Goal: Information Seeking & Learning: Understand process/instructions

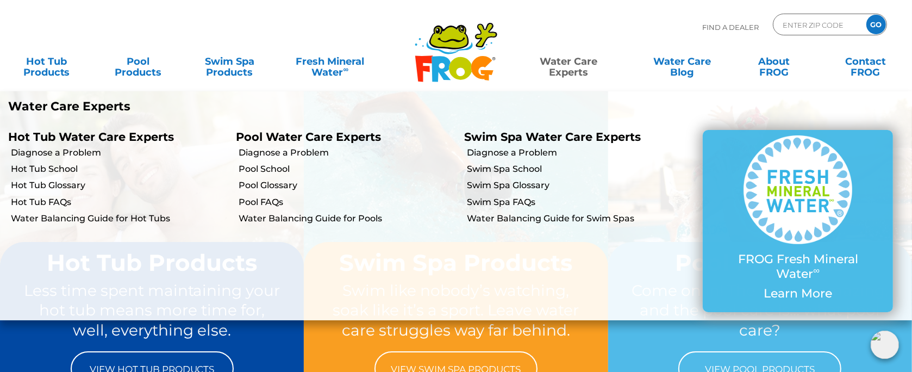
click at [586, 64] on link "Water Care Experts" at bounding box center [569, 62] width 116 height 22
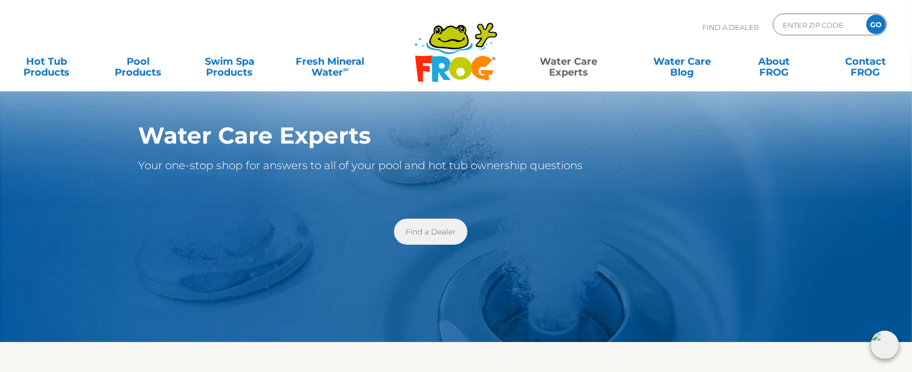
click at [438, 229] on link "Find a Dealer" at bounding box center [430, 231] width 73 height 26
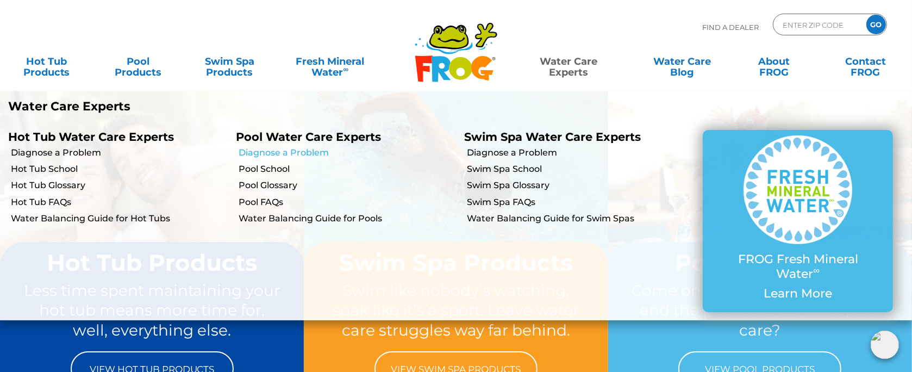
click at [279, 150] on link "Diagnose a Problem" at bounding box center [347, 153] width 217 height 12
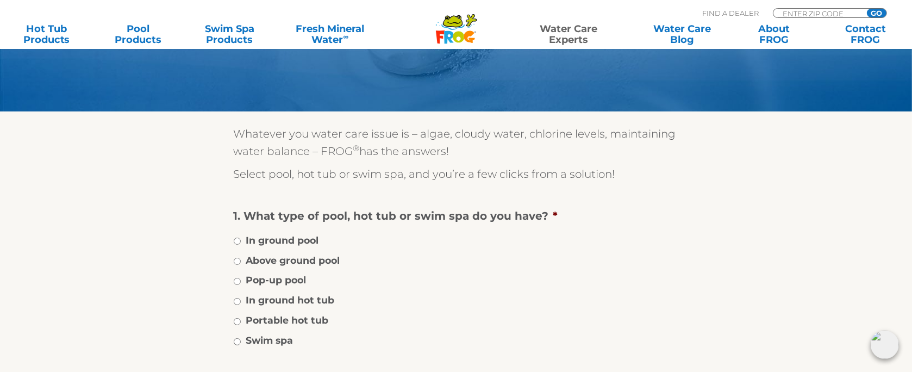
scroll to position [217, 0]
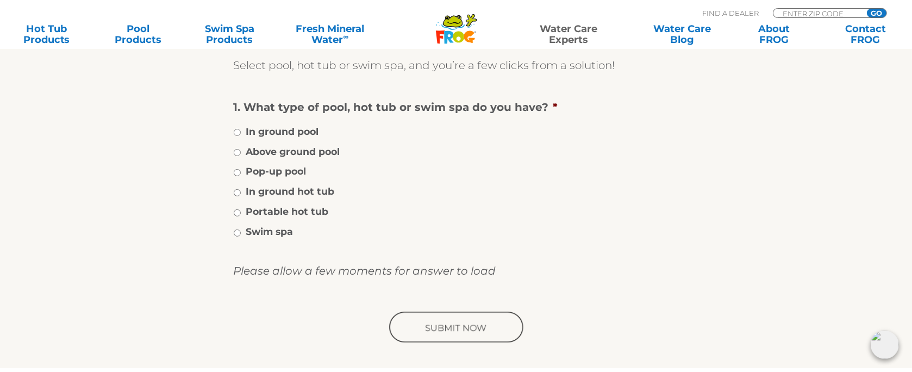
click at [275, 129] on label "In ground pool" at bounding box center [282, 131] width 73 height 14
click at [241, 129] on input "In ground pool" at bounding box center [237, 132] width 7 height 7
radio input "true"
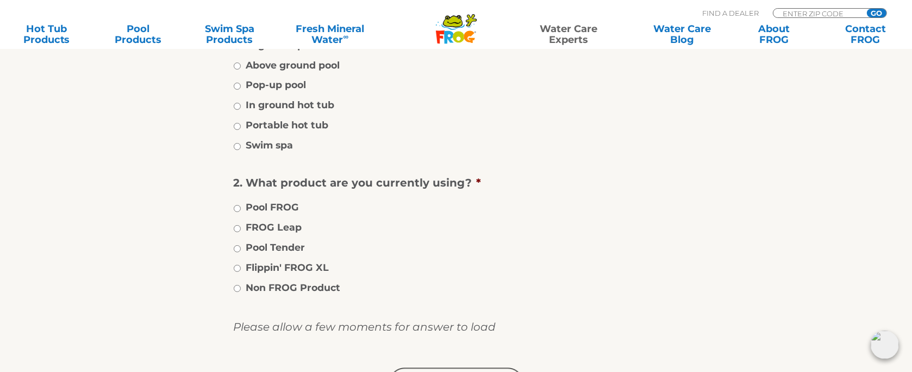
scroll to position [326, 0]
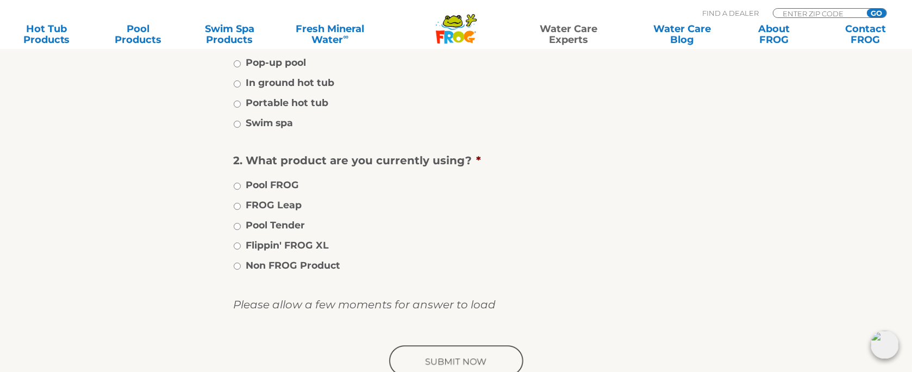
click at [251, 262] on label "Non FROG Product" at bounding box center [293, 265] width 95 height 14
click at [241, 262] on input "Non FROG Product" at bounding box center [237, 265] width 7 height 7
radio input "true"
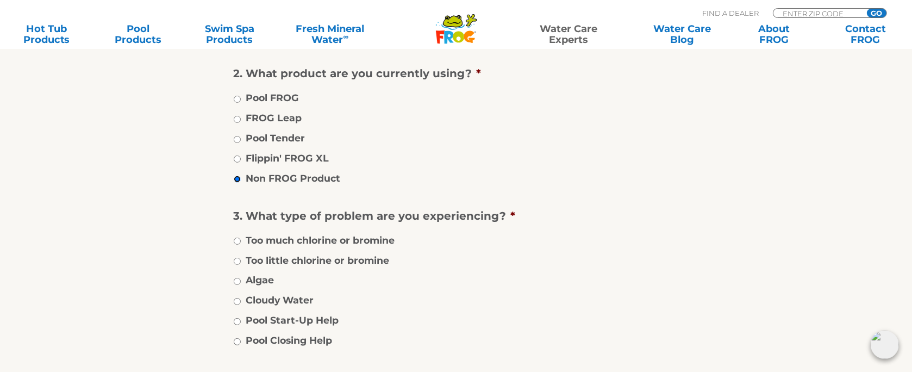
scroll to position [435, 0]
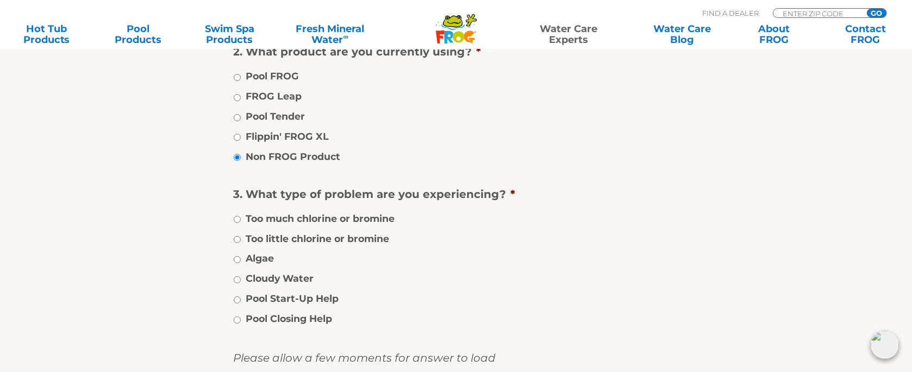
click at [287, 315] on label "Pool Closing Help" at bounding box center [289, 318] width 86 height 14
click at [241, 316] on input "Pool Closing Help" at bounding box center [237, 319] width 7 height 7
radio input "true"
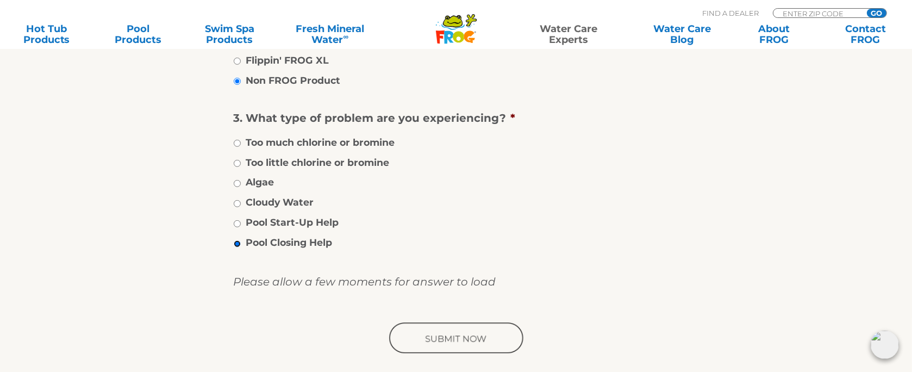
scroll to position [543, 0]
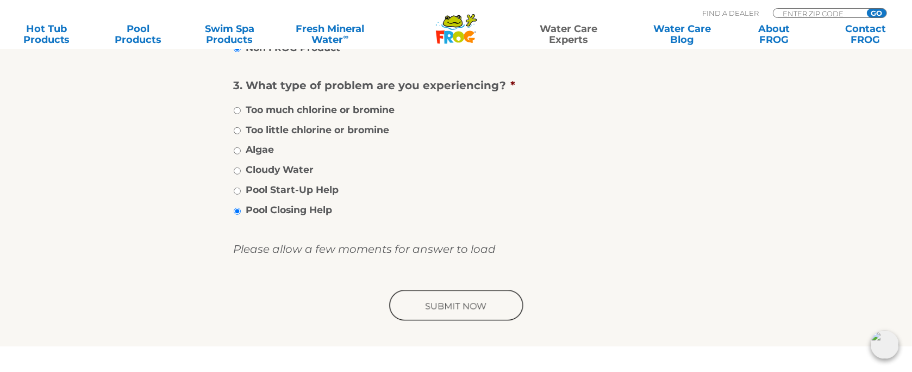
click at [461, 303] on input "image" at bounding box center [456, 306] width 138 height 35
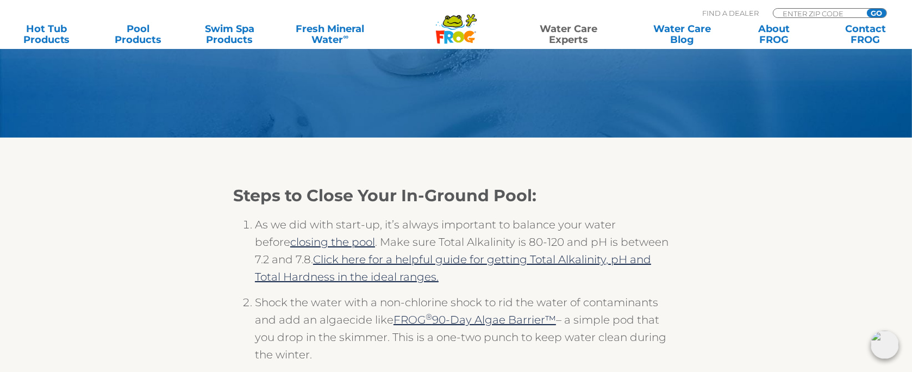
scroll to position [217, 0]
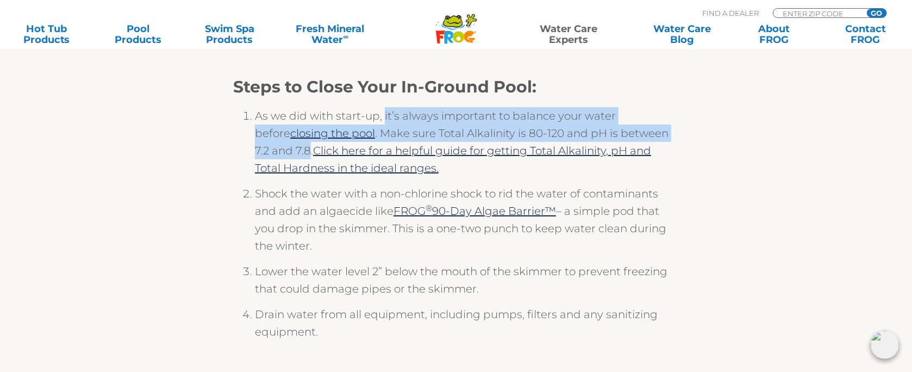
drag, startPoint x: 383, startPoint y: 90, endPoint x: 271, endPoint y: 124, distance: 117.6
click at [271, 124] on li "As we did with start-up, it’s always important to balance your water before clo…" at bounding box center [467, 146] width 424 height 78
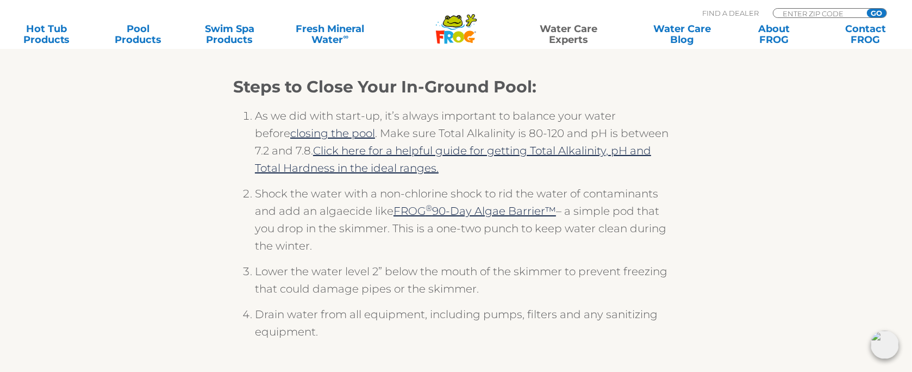
click at [273, 121] on li "As we did with start-up, it’s always important to balance your water before clo…" at bounding box center [467, 146] width 424 height 78
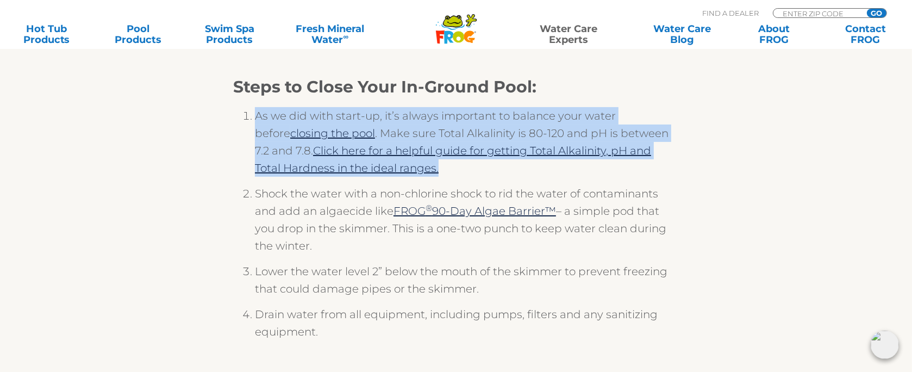
drag, startPoint x: 255, startPoint y: 91, endPoint x: 432, endPoint y: 155, distance: 187.9
click at [432, 155] on li "As we did with start-up, it’s always important to balance your water before clo…" at bounding box center [467, 146] width 424 height 78
copy li "As we did with start-up, it’s always important to balance your water before clo…"
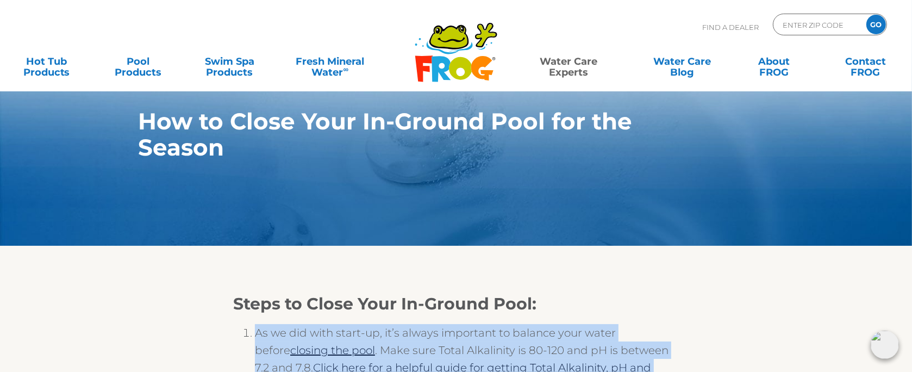
scroll to position [0, 0]
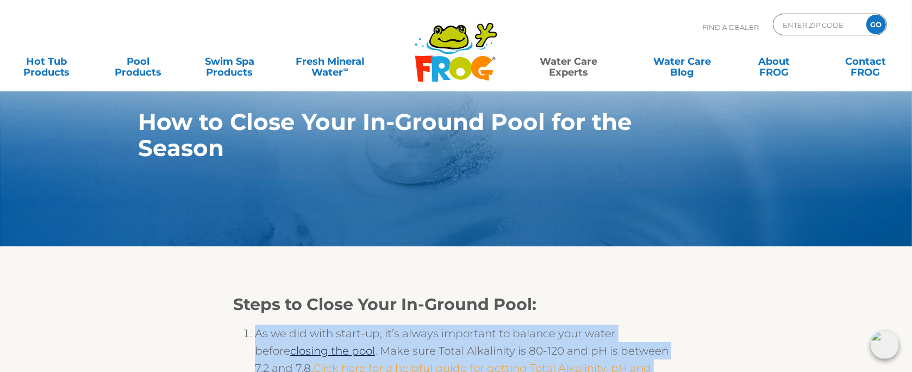
click at [458, 361] on link "Click here for a helpful guide for getting Total Alkalinity, pH and Total Hardn…" at bounding box center [453, 376] width 396 height 30
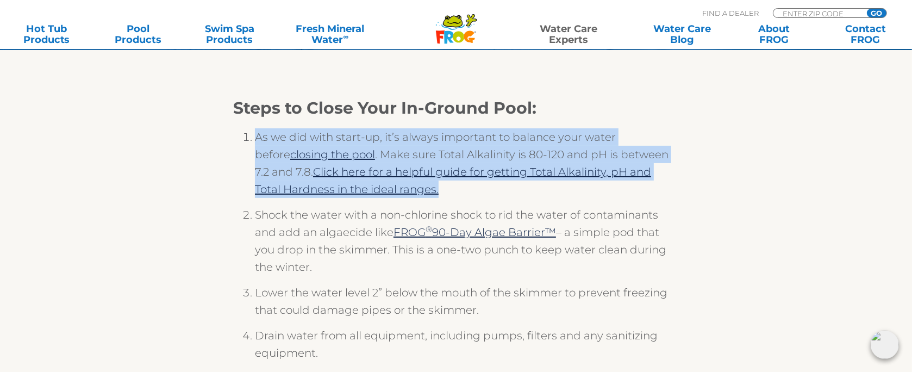
scroll to position [217, 0]
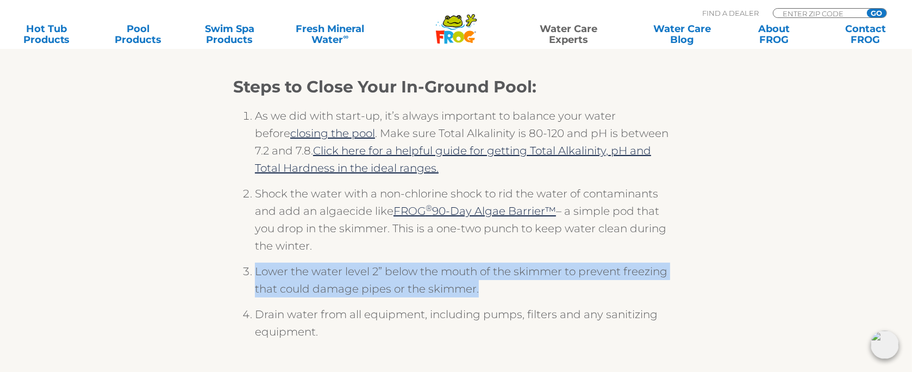
drag, startPoint x: 511, startPoint y: 264, endPoint x: 255, endPoint y: 247, distance: 256.5
click at [255, 262] on li "Lower the water level 2” below the mouth of the skimmer to prevent freezing tha…" at bounding box center [467, 283] width 424 height 43
copy li "Lower the water level 2” below the mouth of the skimmer to prevent freezing tha…"
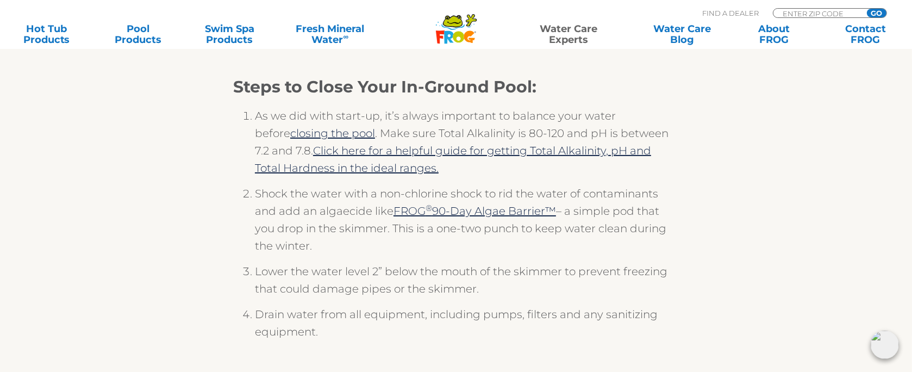
drag, startPoint x: 319, startPoint y: 337, endPoint x: 325, endPoint y: 319, distance: 19.1
click at [319, 359] on div at bounding box center [456, 367] width 446 height 17
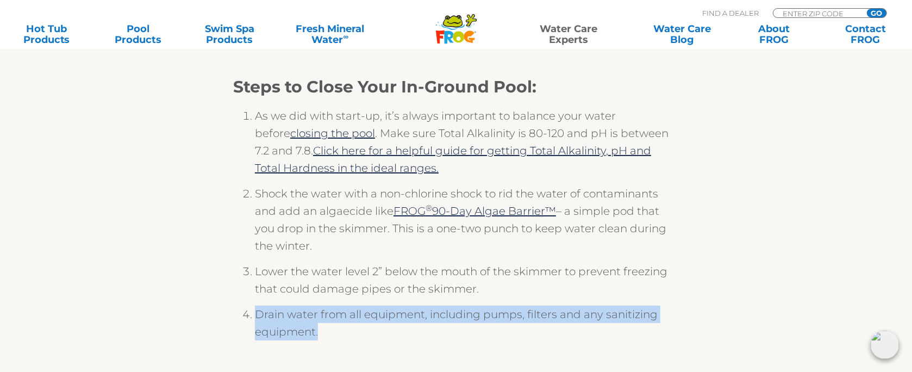
drag, startPoint x: 330, startPoint y: 308, endPoint x: 248, endPoint y: 291, distance: 83.9
click at [255, 305] on li "Drain water from all equipment, including pumps, filters and any sanitizing equ…" at bounding box center [467, 326] width 424 height 43
copy li "Drain water from all equipment, including pumps, filters and any sanitizing equ…"
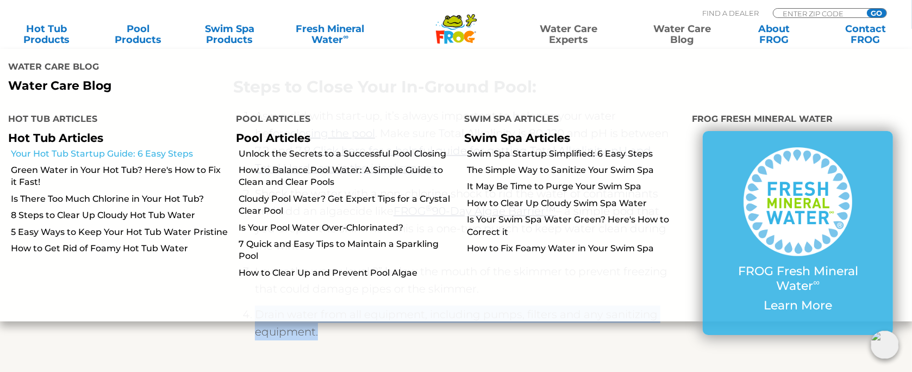
click at [140, 148] on link "Your Hot Tub Startup Guide: 6 Easy Steps" at bounding box center [119, 154] width 217 height 12
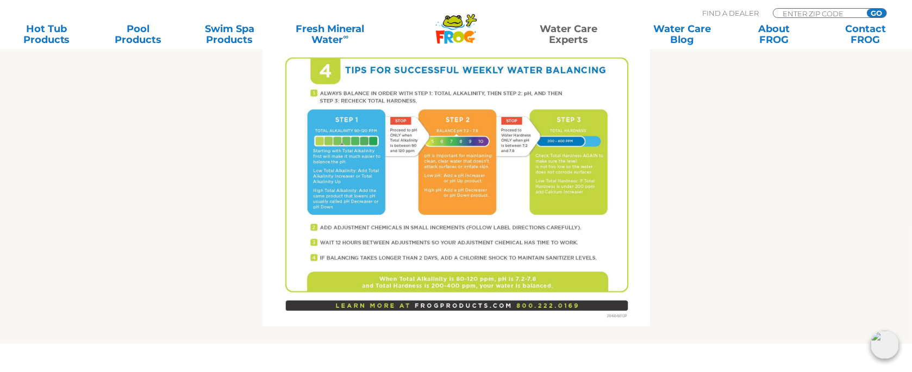
scroll to position [761, 0]
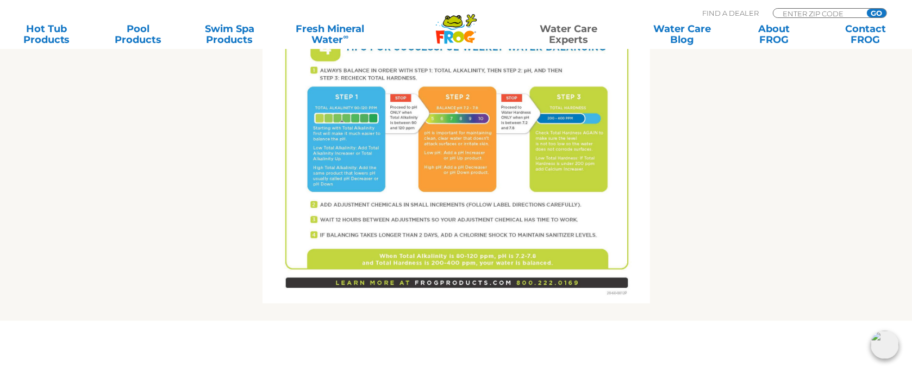
click at [501, 222] on img at bounding box center [455, 52] width 387 height 501
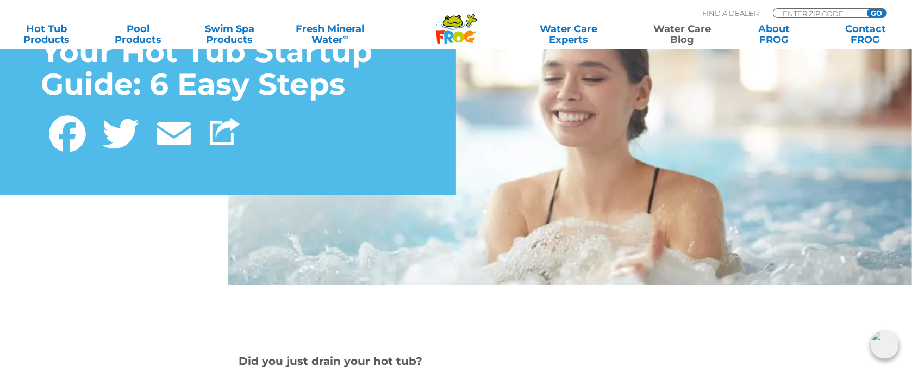
scroll to position [217, 0]
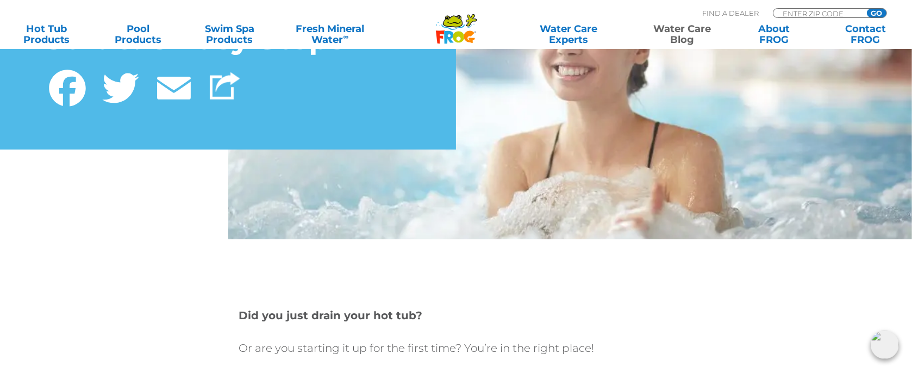
click at [155, 229] on div "Your Hot Tub Startup Guide: 6 Easy Steps Facebook Twitter Email" at bounding box center [456, 49] width 912 height 380
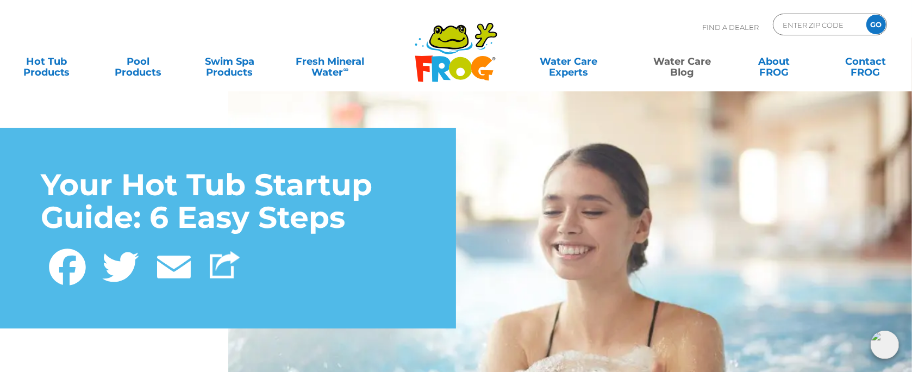
scroll to position [0, 0]
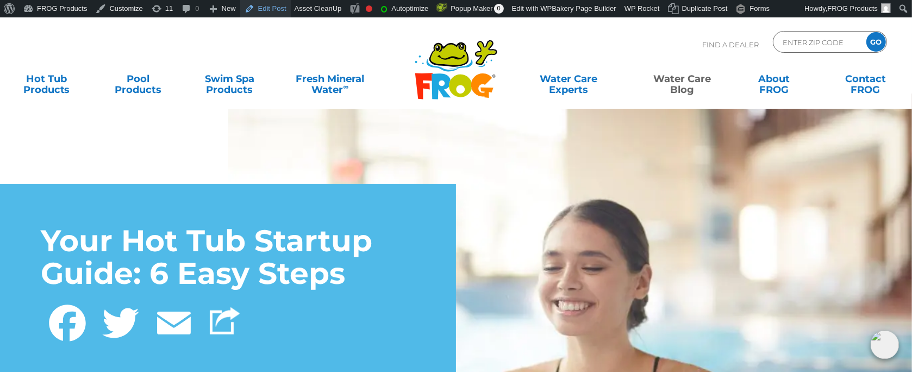
click at [252, 10] on link "Edit Post" at bounding box center [265, 8] width 51 height 17
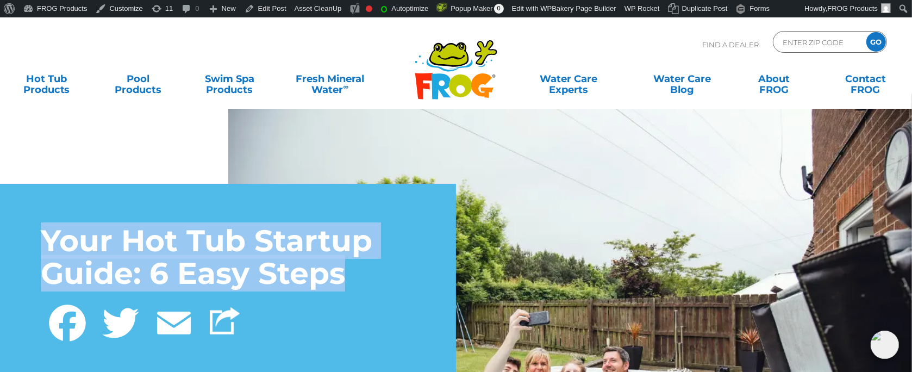
drag, startPoint x: 352, startPoint y: 281, endPoint x: 30, endPoint y: 234, distance: 325.6
click at [30, 234] on div "Your Hot Tub Startup Guide: 6 Easy Steps Facebook Twitter Email" at bounding box center [228, 284] width 456 height 200
copy h1 "Your Hot Tub Startup Guide: 6 Easy Steps"
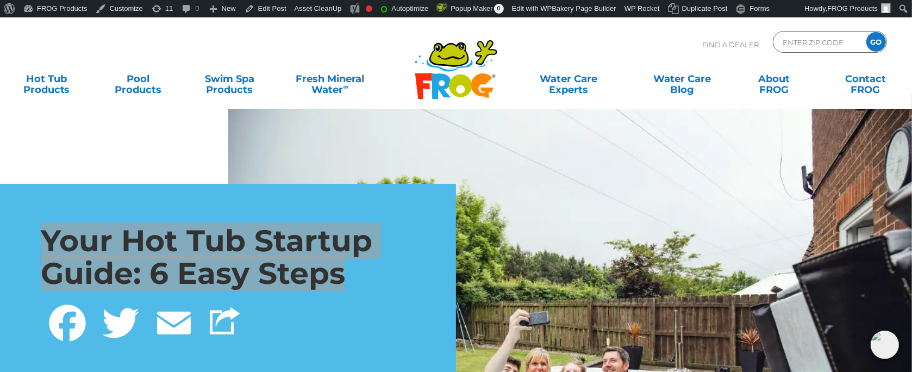
scroll to position [109, 0]
